Goal: Check status: Check status

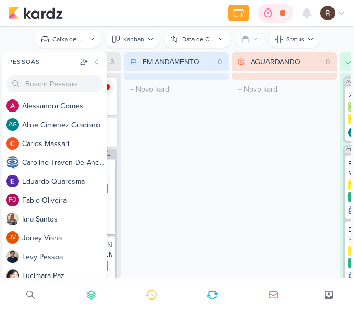
click at [262, 15] on div at bounding box center [267, 13] width 15 height 17
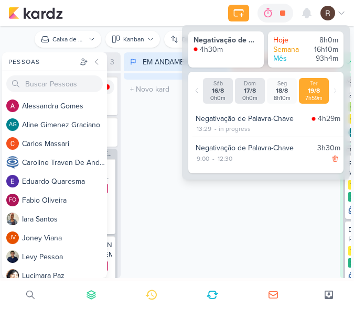
click at [252, 238] on div "AGUARDANDO 0 Mover Para Esquerda Mover Para Direita [GEOGRAPHIC_DATA] O título …" at bounding box center [284, 165] width 105 height 226
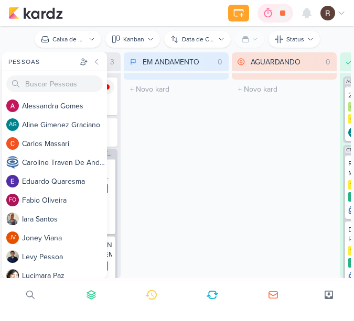
click at [262, 13] on icon at bounding box center [267, 13] width 10 height 10
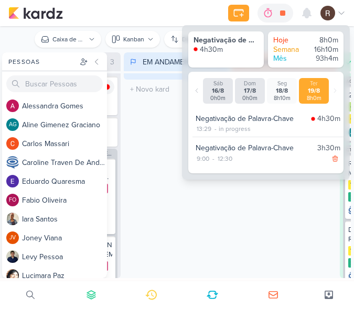
click at [168, 141] on div "EM ANDAMENTO 0 Mover Para Esquerda Mover Para Direita [GEOGRAPHIC_DATA] O títul…" at bounding box center [176, 165] width 105 height 226
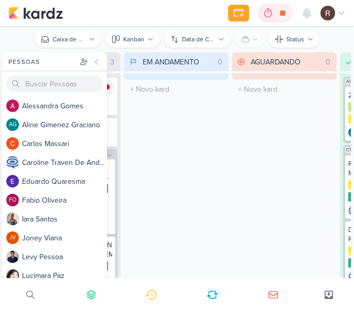
click at [260, 14] on div at bounding box center [267, 13] width 15 height 17
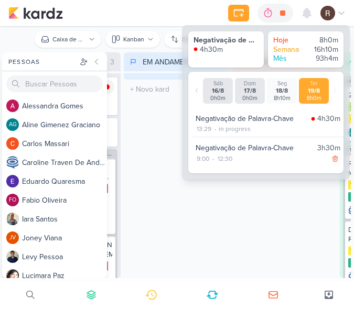
click at [166, 148] on div "EM ANDAMENTO 0 Mover Para Esquerda Mover Para Direita [GEOGRAPHIC_DATA] O títul…" at bounding box center [176, 165] width 105 height 226
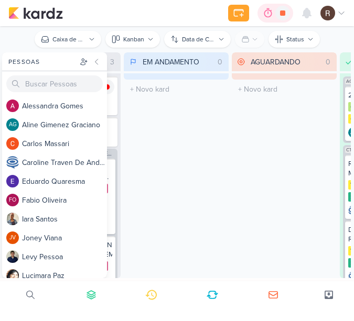
click at [266, 12] on icon at bounding box center [267, 13] width 10 height 10
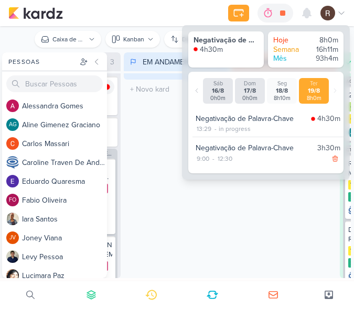
click at [168, 120] on div "EM ANDAMENTO 0 Mover Para Esquerda Mover Para Direita [GEOGRAPHIC_DATA] O títul…" at bounding box center [176, 165] width 105 height 226
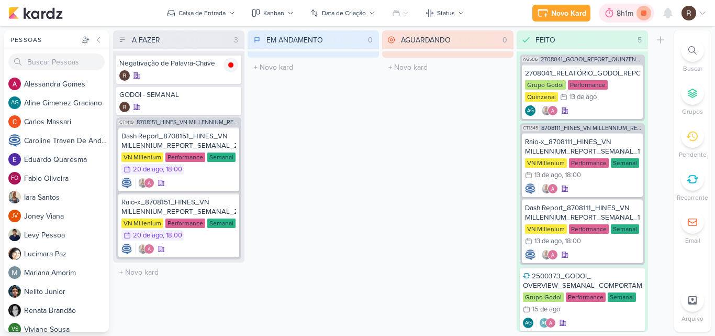
click at [353, 13] on icon at bounding box center [644, 12] width 5 height 5
click at [353, 122] on div "AGUARDANDO 0 Mover Para Esquerda Mover Para Direita [GEOGRAPHIC_DATA] O título …" at bounding box center [447, 180] width 131 height 301
click at [353, 14] on div "8h1m" at bounding box center [642, 13] width 20 height 11
